Goal: Task Accomplishment & Management: Manage account settings

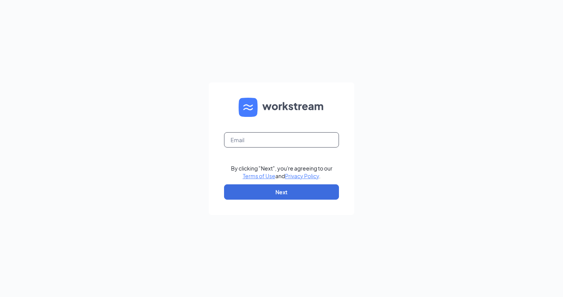
click at [281, 143] on input "text" at bounding box center [281, 139] width 115 height 15
type input "[PERSON_NAME][EMAIL_ADDRESS][DOMAIN_NAME]"
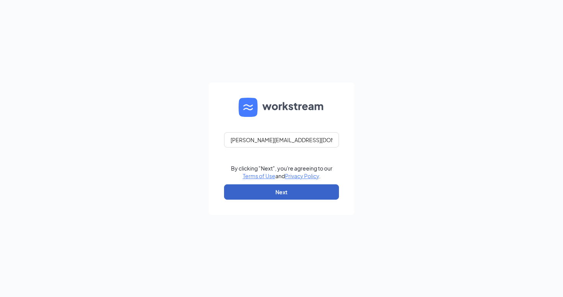
click at [273, 185] on button "Next" at bounding box center [281, 191] width 115 height 15
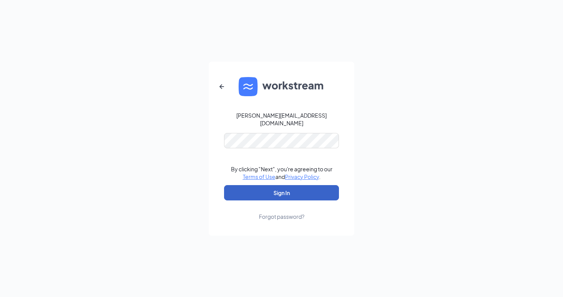
click at [276, 190] on button "Sign In" at bounding box center [281, 192] width 115 height 15
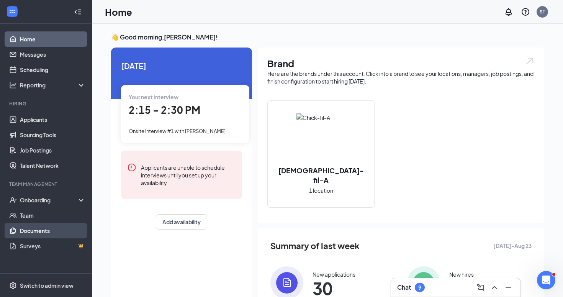
click at [39, 231] on link "Documents" at bounding box center [52, 230] width 65 height 15
